Goal: Check status: Check status

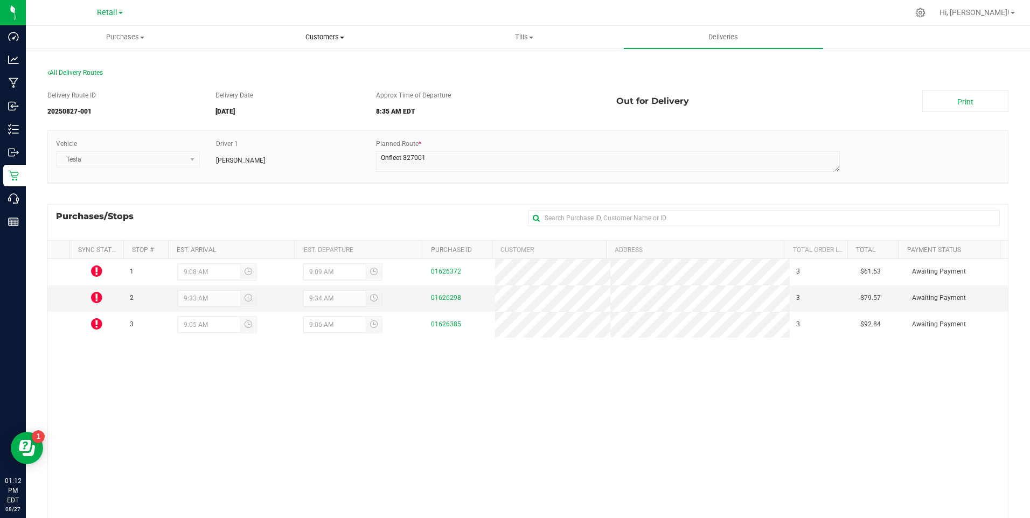
click at [325, 38] on span "Customers" at bounding box center [325, 37] width 198 height 10
click at [259, 65] on span "All customers" at bounding box center [264, 64] width 78 height 9
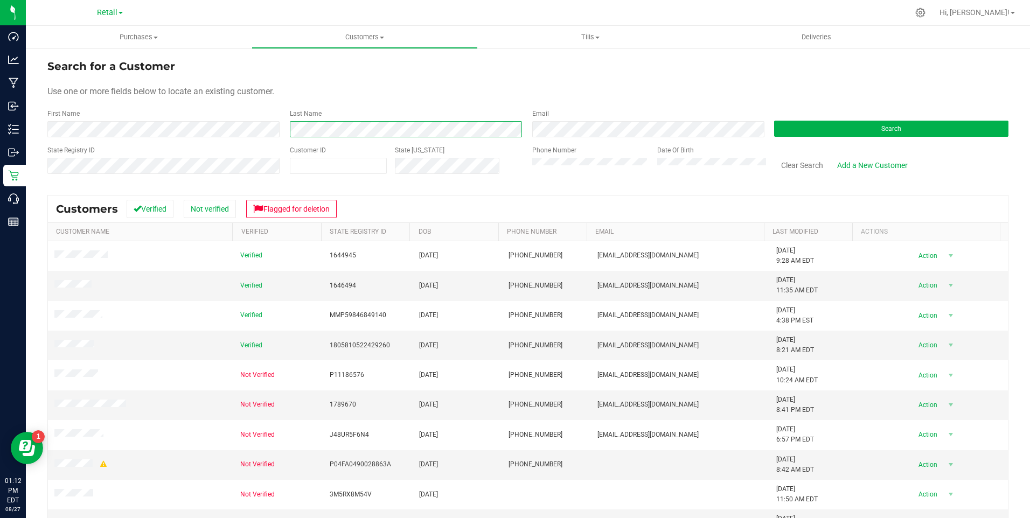
click at [258, 119] on div "First Name Last Name Email Search" at bounding box center [527, 123] width 961 height 29
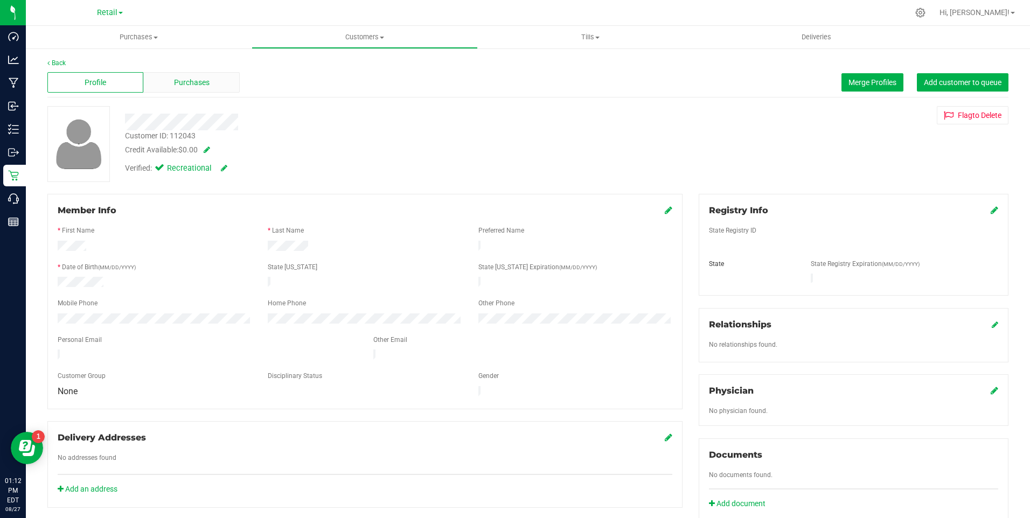
click at [197, 82] on span "Purchases" at bounding box center [192, 82] width 36 height 11
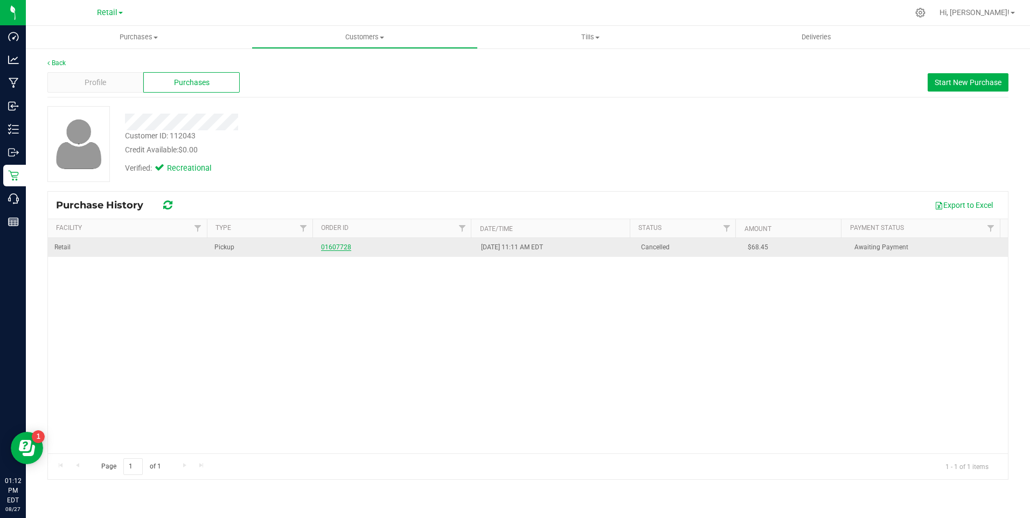
click at [324, 249] on link "01607728" at bounding box center [336, 248] width 30 height 8
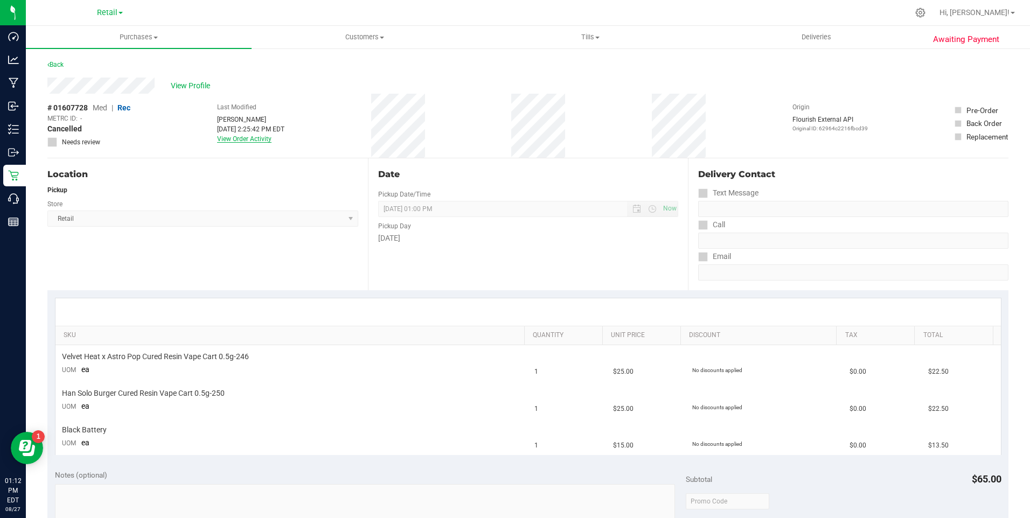
click at [253, 140] on link "View Order Activity" at bounding box center [244, 139] width 54 height 8
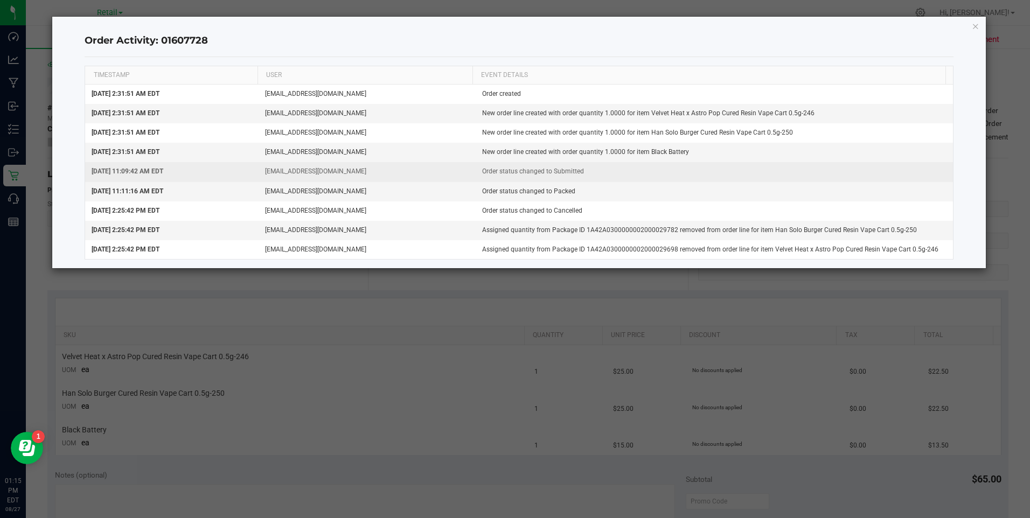
drag, startPoint x: 705, startPoint y: 169, endPoint x: 601, endPoint y: 180, distance: 104.6
click at [705, 169] on td "Order status changed to Submitted" at bounding box center [714, 171] width 477 height 19
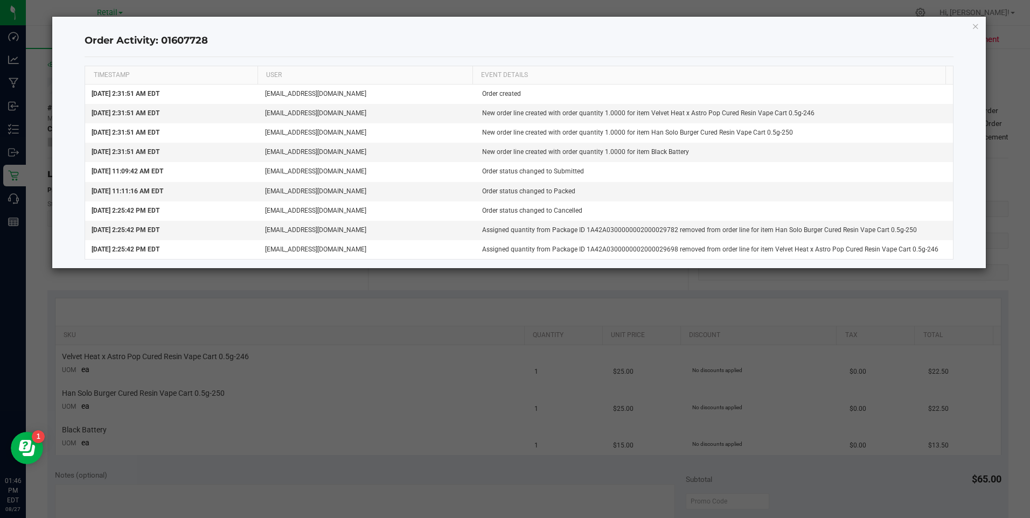
click at [362, 301] on ngb-modal-window "Order Activity: 01607728 TIMESTAMP USER EVENT DETAILS [DATE] 2:31:51 AM EDT [EM…" at bounding box center [519, 259] width 1038 height 518
click at [974, 23] on icon "button" at bounding box center [976, 25] width 8 height 13
